Goal: Task Accomplishment & Management: Use online tool/utility

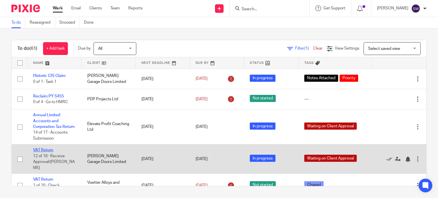
click at [42, 152] on link "VAT Return" at bounding box center [43, 150] width 20 height 4
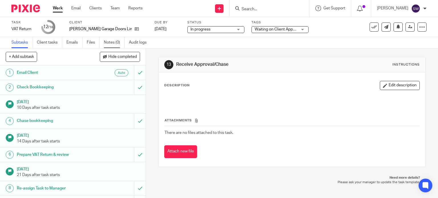
click at [111, 42] on link "Notes (0)" at bounding box center [114, 42] width 21 height 11
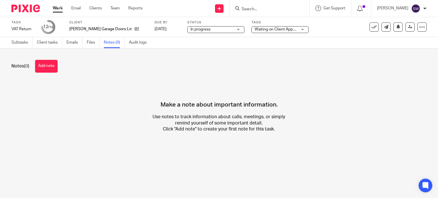
click at [53, 8] on link "Work" at bounding box center [58, 8] width 10 height 6
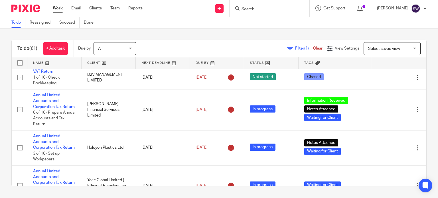
scroll to position [143, 0]
